Goal: Task Accomplishment & Management: Use online tool/utility

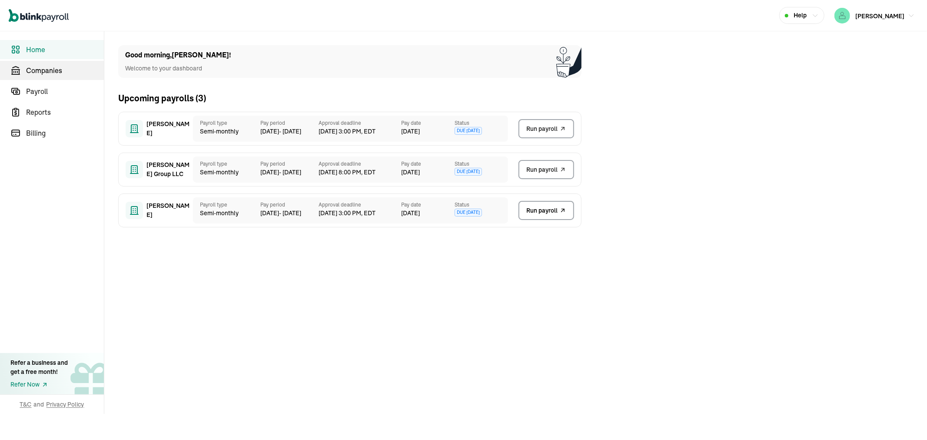
click at [48, 75] on span "Companies" at bounding box center [65, 70] width 78 height 10
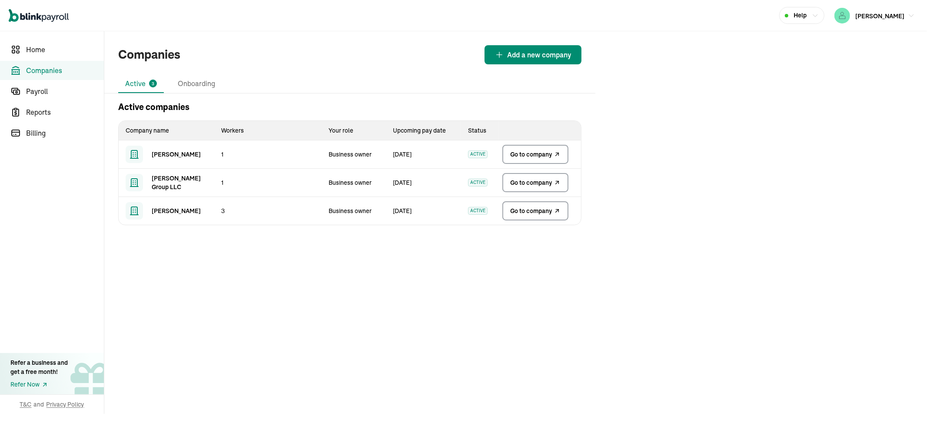
click at [44, 68] on span "Companies" at bounding box center [65, 70] width 78 height 10
click at [519, 204] on link "Go to company" at bounding box center [536, 210] width 66 height 19
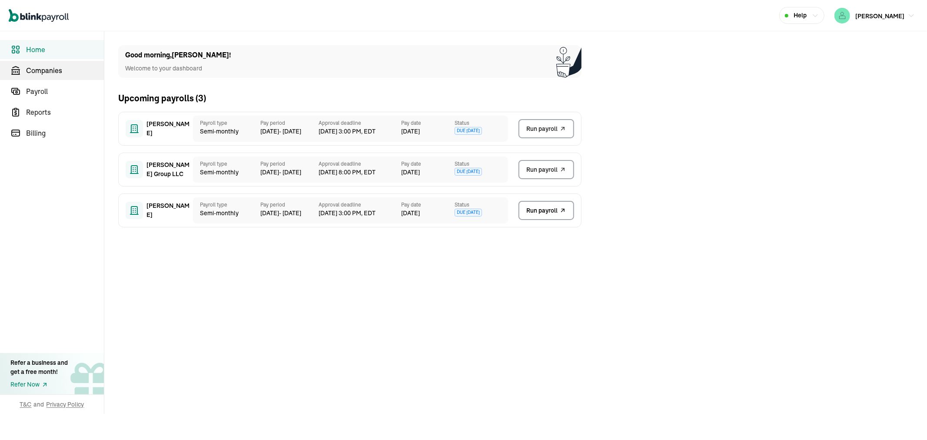
click at [48, 75] on span "Companies" at bounding box center [65, 70] width 78 height 10
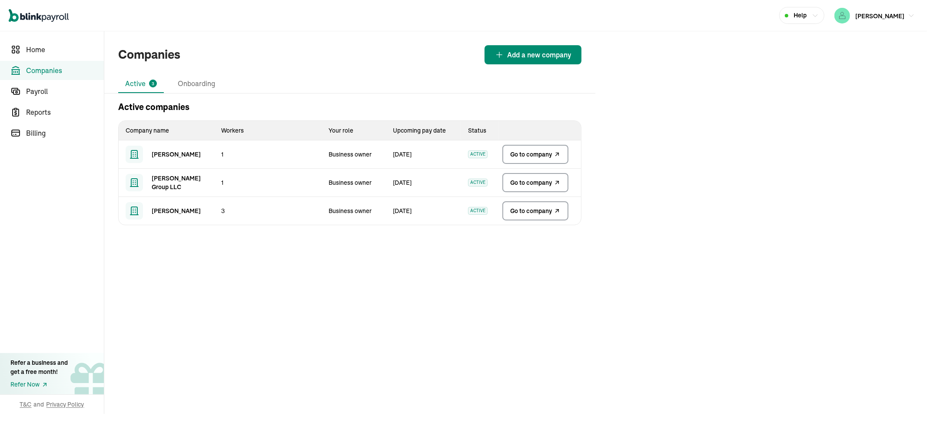
click at [44, 68] on span "Companies" at bounding box center [65, 70] width 78 height 10
click at [519, 204] on link "Go to company" at bounding box center [536, 210] width 66 height 19
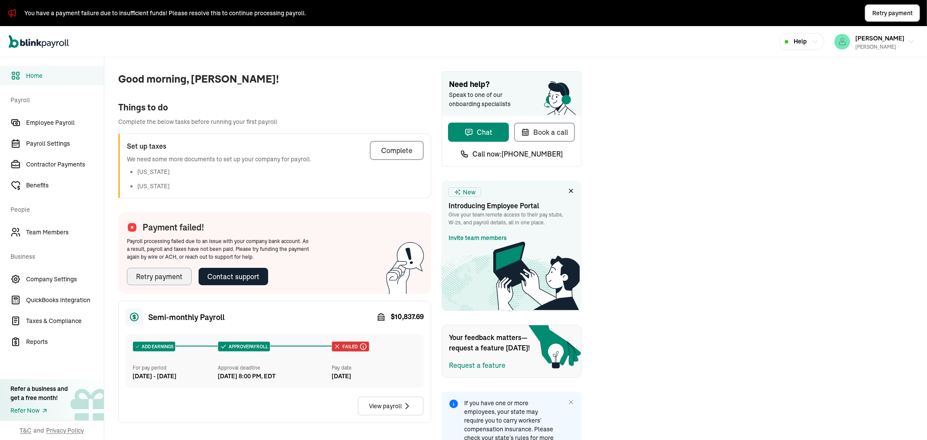
click at [153, 278] on div "Retry payment" at bounding box center [159, 276] width 47 height 10
